Goal: Check status

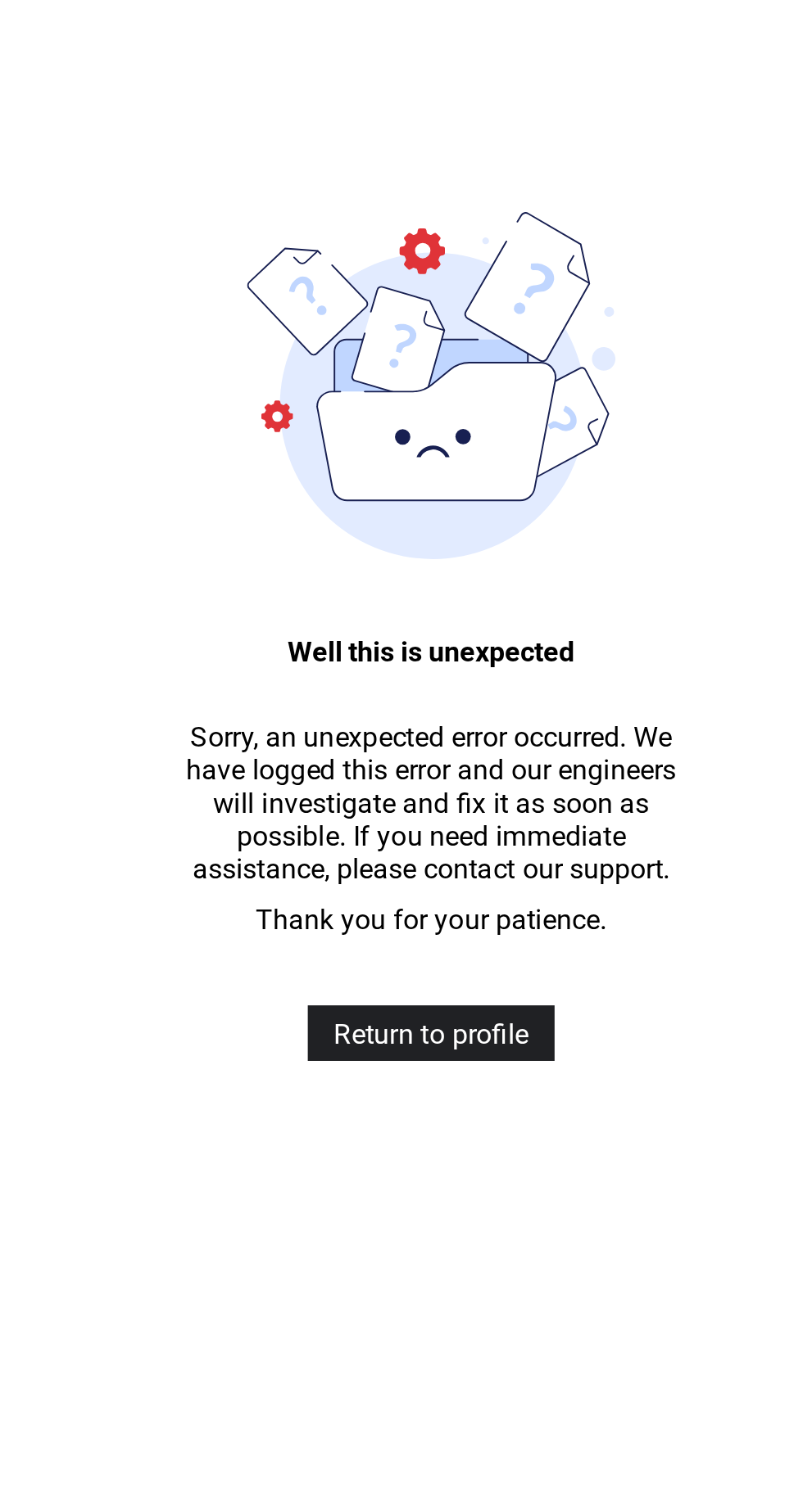
click at [439, 486] on span "Return to profile" at bounding box center [402, 488] width 92 height 16
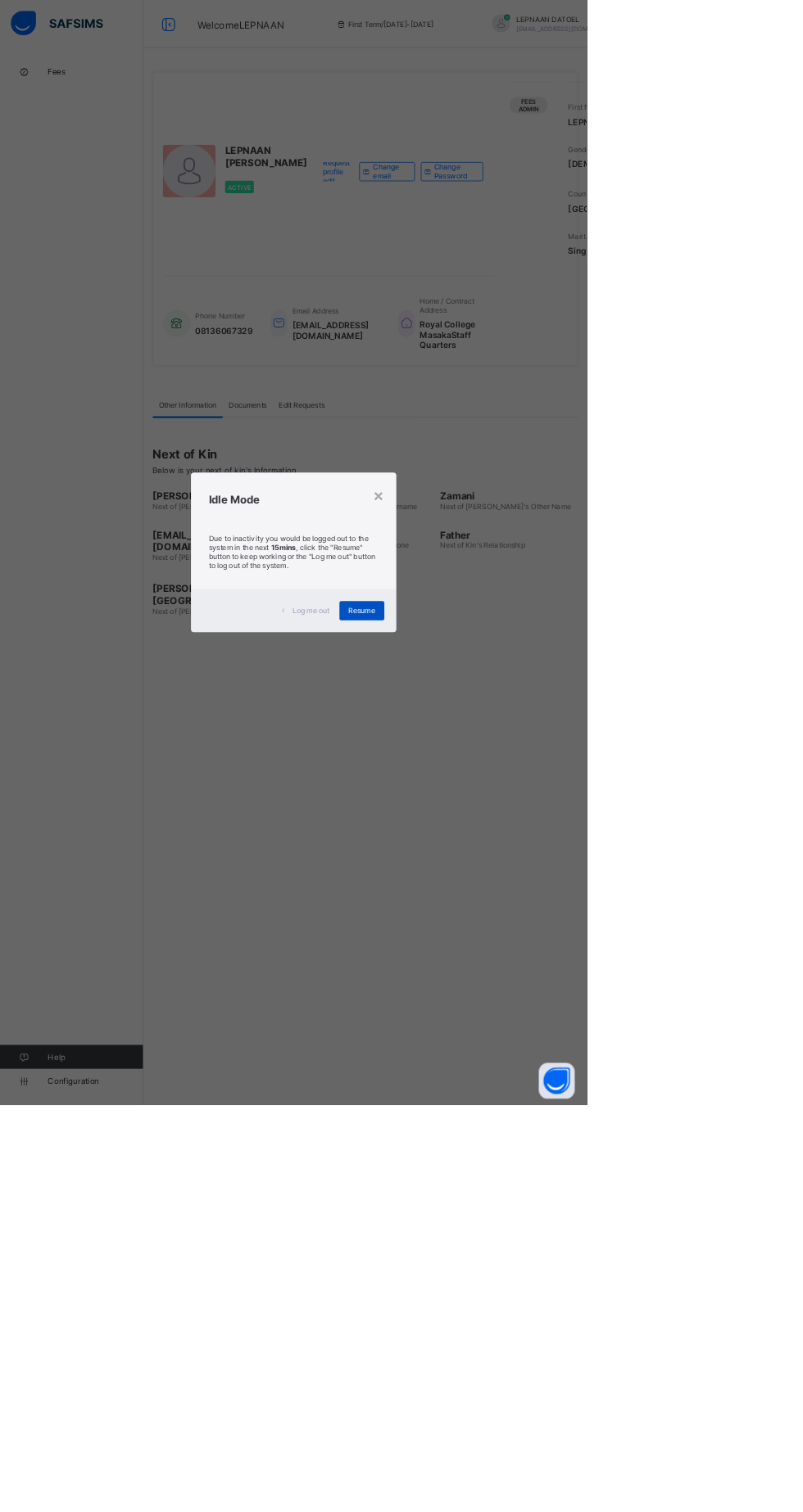
click at [526, 849] on div "Resume" at bounding box center [495, 835] width 61 height 26
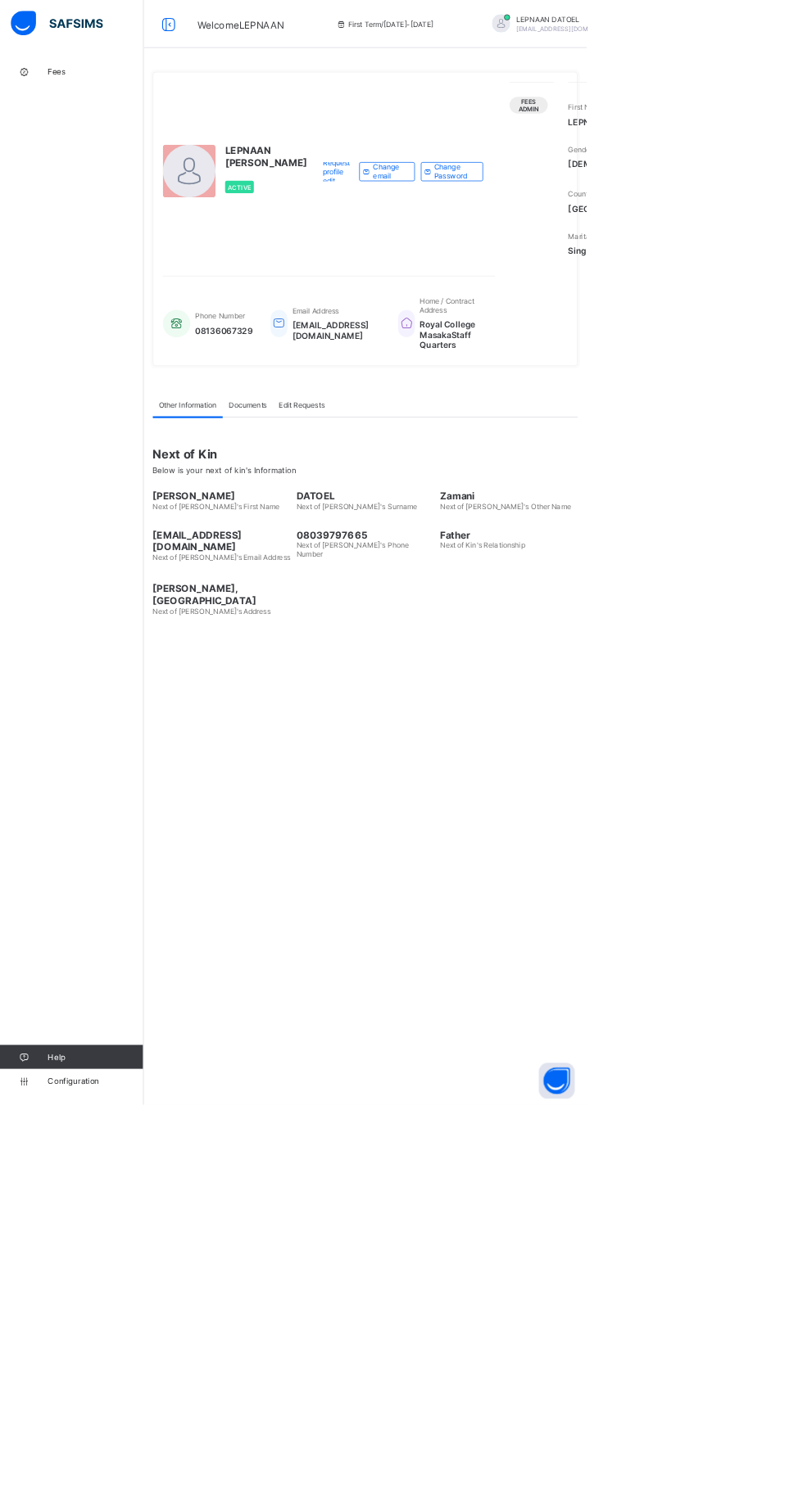
click at [644, 777] on div "Father Next of Kin's Relationship" at bounding box center [696, 746] width 188 height 61
click at [55, 87] on link "Fees" at bounding box center [98, 98] width 197 height 33
